Goal: Task Accomplishment & Management: Use online tool/utility

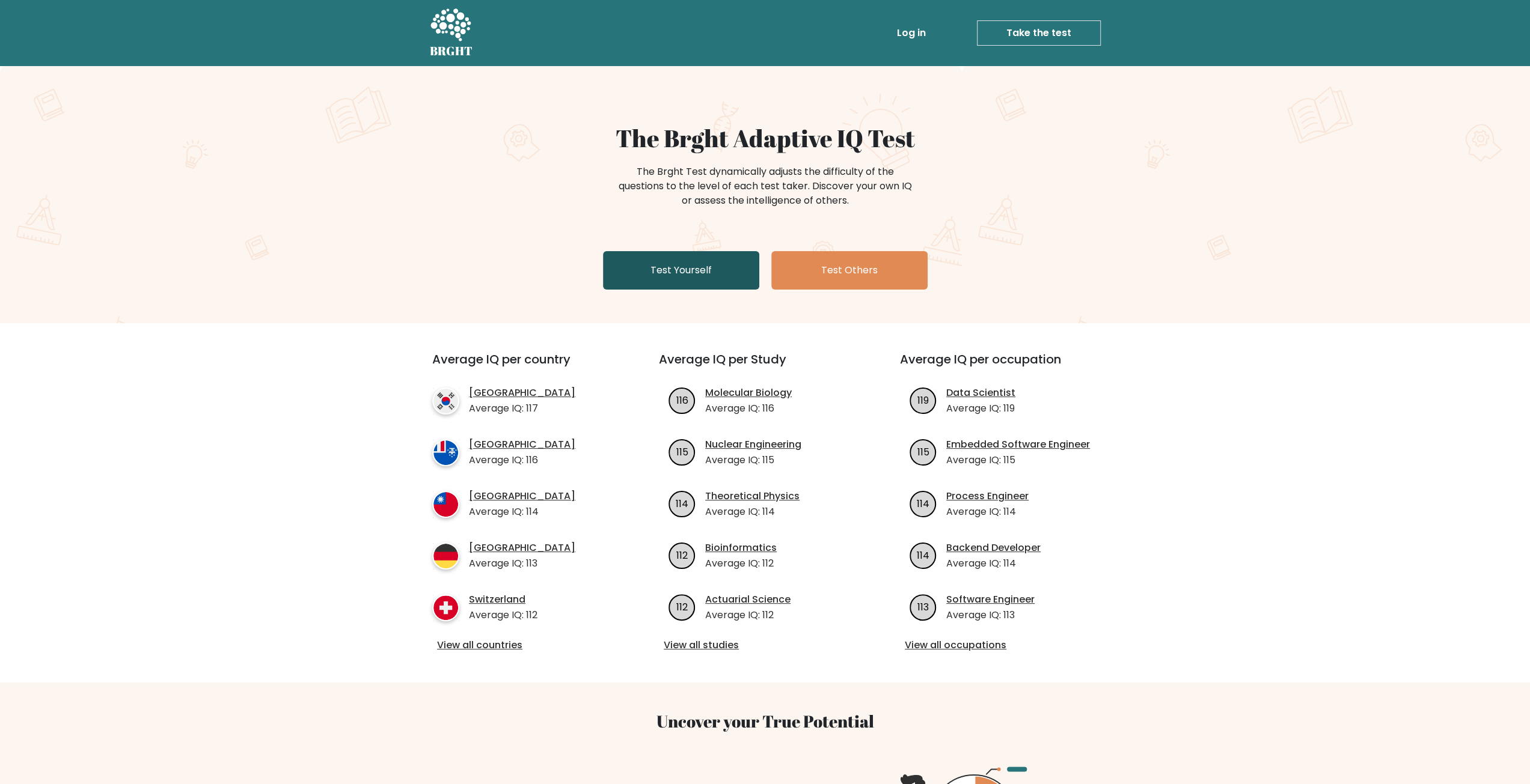
click at [696, 267] on link "Test Yourself" at bounding box center [681, 270] width 156 height 38
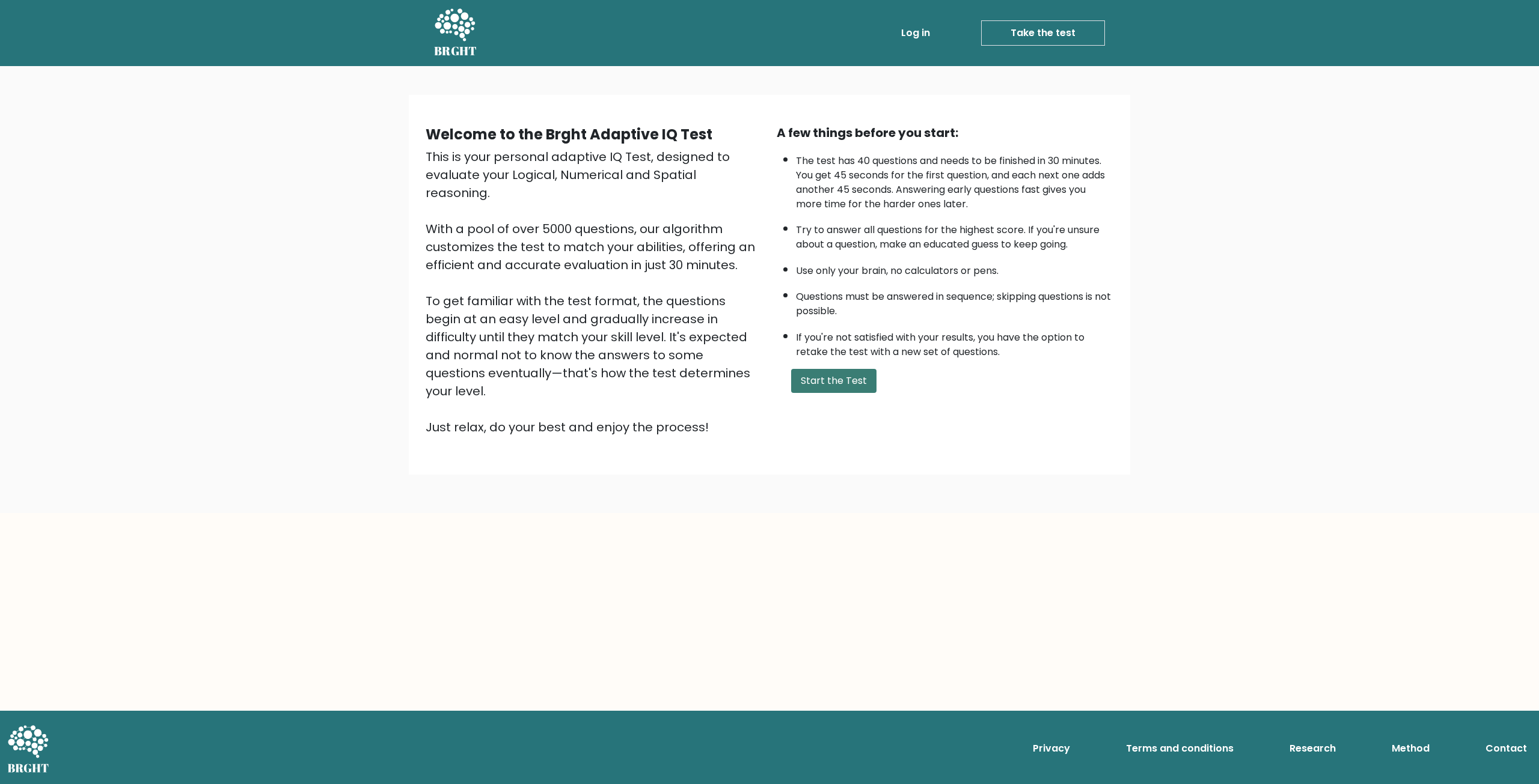
click at [841, 374] on button "Start the Test" at bounding box center [833, 380] width 85 height 24
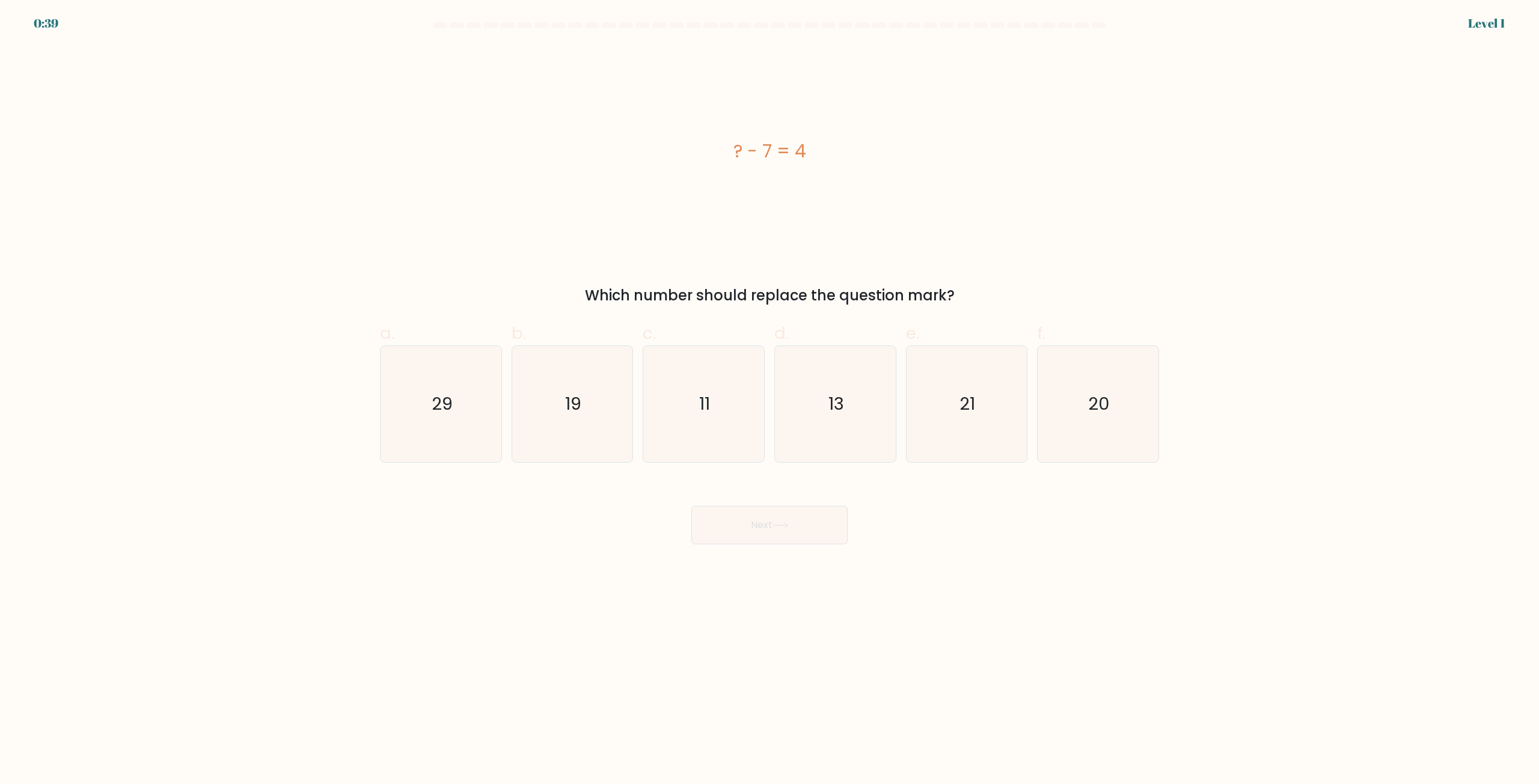
drag, startPoint x: 679, startPoint y: 380, endPoint x: 742, endPoint y: 5, distance: 380.3
click at [678, 376] on icon "11" at bounding box center [703, 404] width 116 height 116
click at [770, 392] on input "c. 11" at bounding box center [770, 396] width 1 height 8
radio input "true"
click at [745, 528] on button "Next" at bounding box center [770, 524] width 156 height 38
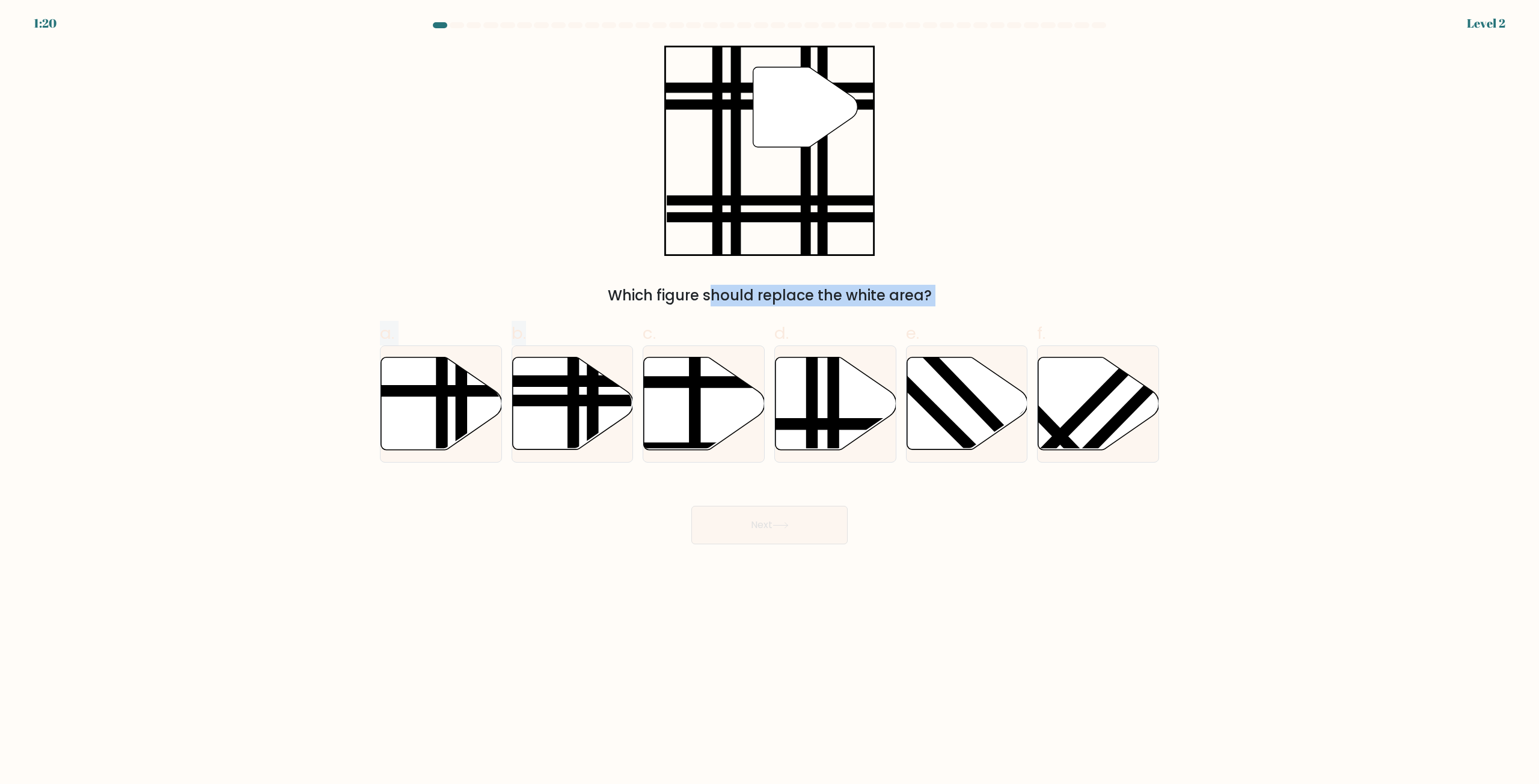
drag, startPoint x: 550, startPoint y: 418, endPoint x: 409, endPoint y: 288, distance: 191.8
click at [409, 288] on form at bounding box center [770, 284] width 1539 height 522
click at [404, 267] on div "" Which figure should replace the white area?" at bounding box center [770, 176] width 794 height 261
